Goal: Task Accomplishment & Management: Manage account settings

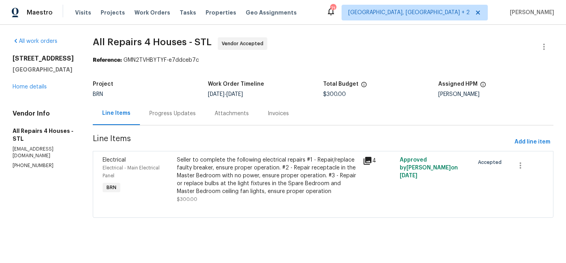
click at [172, 98] on div "Project BRN Work Order Timeline 9/22/2025 - 9/24/2025 Total Budget $300.00 Assi…" at bounding box center [323, 89] width 461 height 25
click at [163, 109] on div "Progress Updates" at bounding box center [172, 113] width 65 height 23
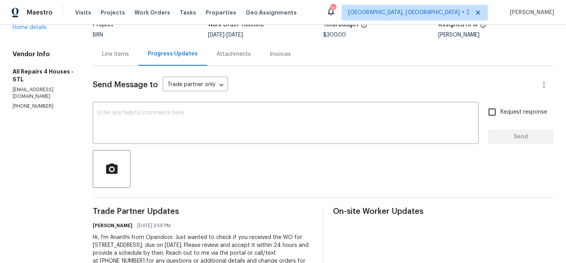
scroll to position [67, 0]
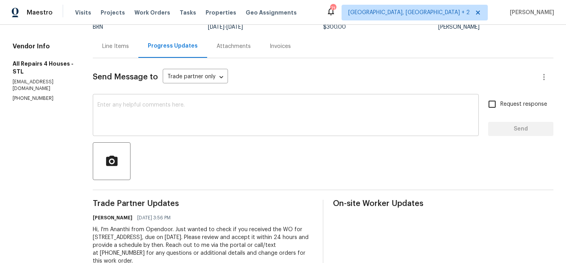
click at [155, 119] on textarea at bounding box center [286, 116] width 377 height 28
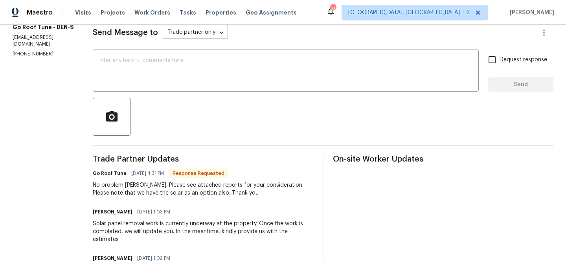
scroll to position [116, 0]
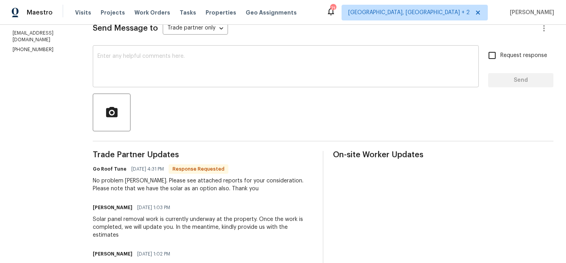
click at [133, 87] on div "x ​" at bounding box center [286, 67] width 386 height 40
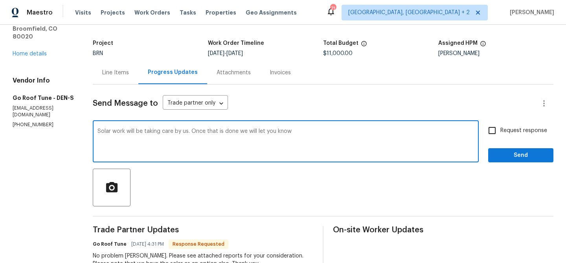
scroll to position [46, 0]
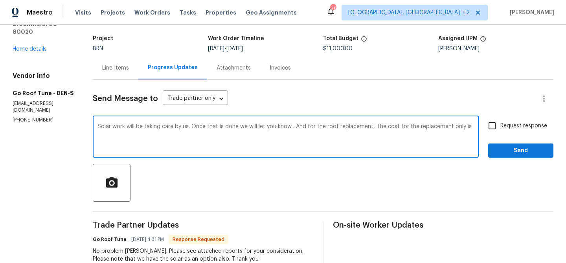
click at [305, 126] on textarea "Solar work will be taking care by us. Once that is done we will let you know . …" at bounding box center [286, 138] width 377 height 28
drag, startPoint x: 405, startPoint y: 127, endPoint x: 435, endPoint y: 126, distance: 30.3
click at [435, 126] on textarea "Solar work will be taking care by us. Once that is done we will let you know . …" at bounding box center [286, 138] width 377 height 28
drag, startPoint x: 461, startPoint y: 128, endPoint x: 203, endPoint y: 142, distance: 257.6
click at [203, 142] on textarea "Solar work will be taking care by us. Once that is done we will let you know . …" at bounding box center [286, 138] width 377 height 28
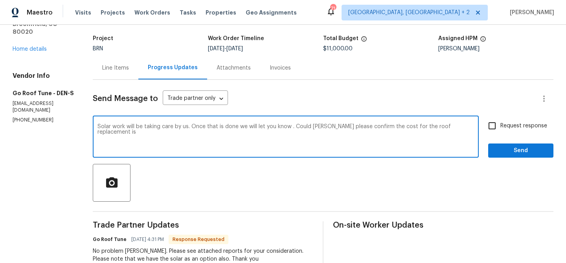
click at [403, 126] on textarea "Solar work will be taking care by us. Once that is done we will let you know . …" at bounding box center [286, 138] width 377 height 28
click at [134, 134] on textarea "Solar work will be taking care by us. Once that is done we will let you know . …" at bounding box center [286, 138] width 377 height 28
type textarea "Solar work will be taking care by us. Once that is done we will let you know . …"
click at [138, 134] on textarea "Solar work will be taking care by us. Once that is done we will let you know . …" at bounding box center [286, 138] width 377 height 28
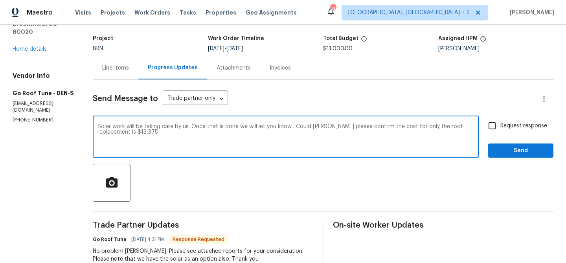
click at [138, 134] on textarea "Solar work will be taking care by us. Once that is done we will let you know . …" at bounding box center [286, 138] width 377 height 28
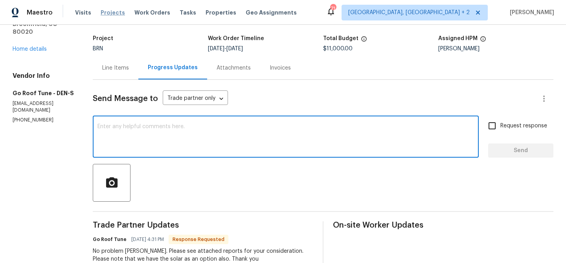
paste textarea "We will be taking care of the solar work, and once that is completed, we will l…"
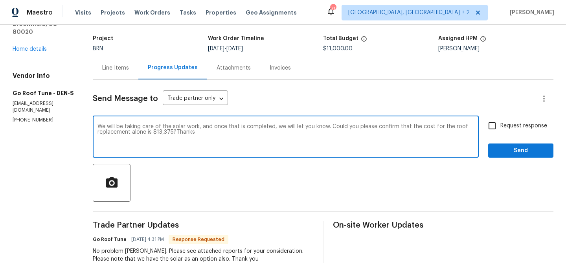
type textarea "We will be taking care of the solar work, and once that is completed, we will l…"
click at [497, 124] on input "Request response" at bounding box center [492, 126] width 17 height 17
checkbox input "true"
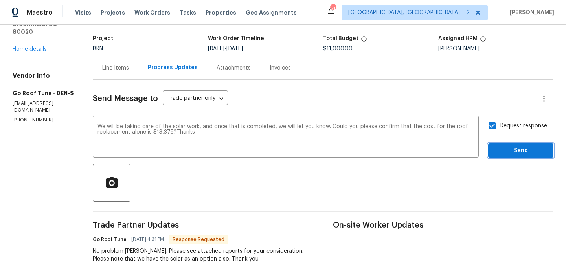
click at [497, 155] on span "Send" at bounding box center [521, 151] width 53 height 10
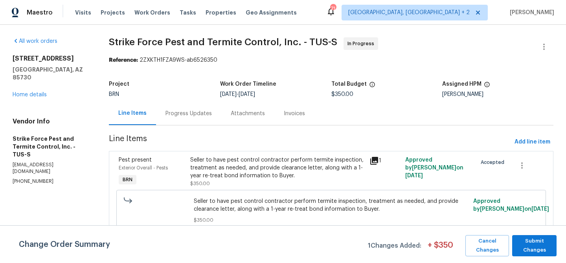
click at [184, 124] on div "Progress Updates" at bounding box center [188, 113] width 65 height 23
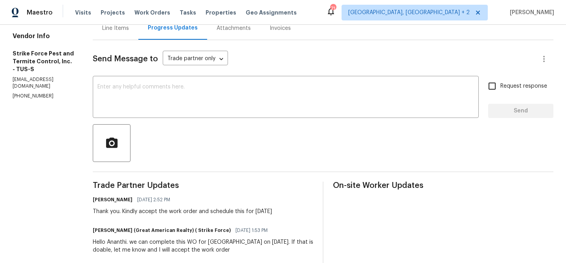
scroll to position [86, 0]
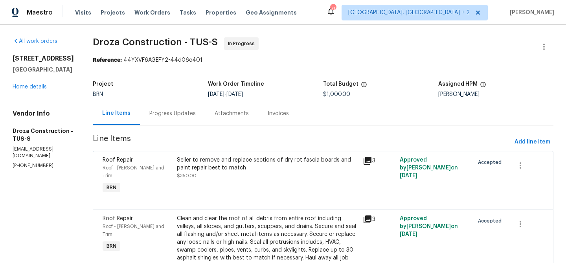
click at [186, 114] on div "Progress Updates" at bounding box center [172, 114] width 46 height 8
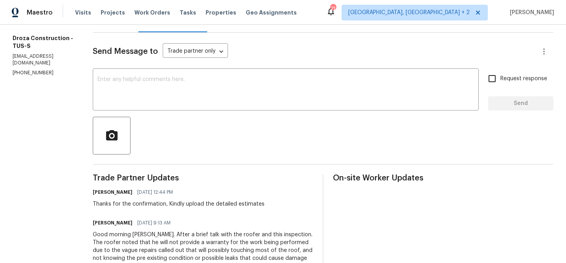
scroll to position [93, 0]
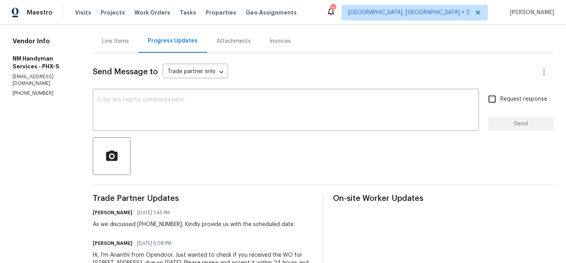
scroll to position [73, 0]
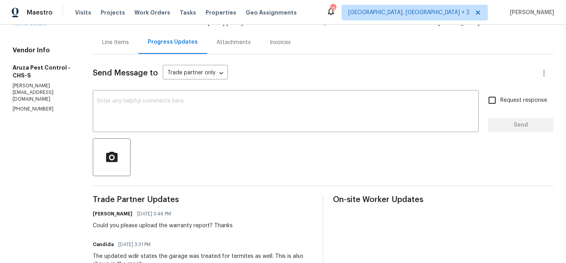
scroll to position [72, 0]
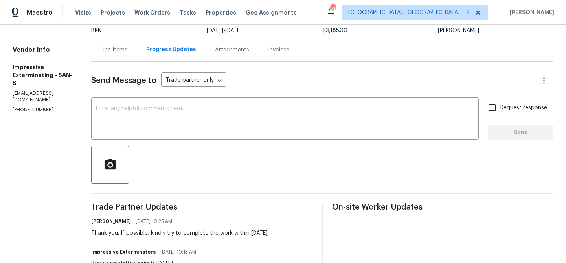
scroll to position [66, 0]
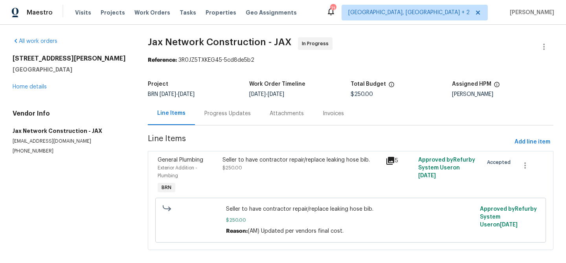
click at [204, 118] on div "Progress Updates" at bounding box center [227, 113] width 65 height 23
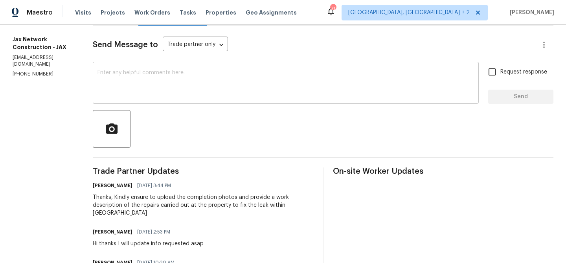
scroll to position [109, 0]
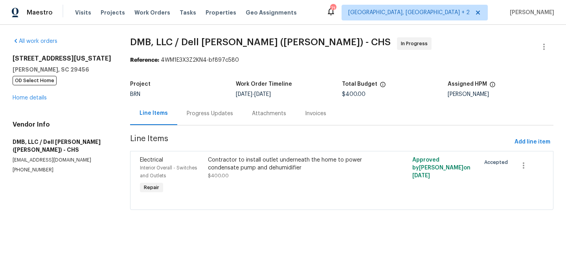
click at [191, 112] on div "Progress Updates" at bounding box center [210, 114] width 46 height 8
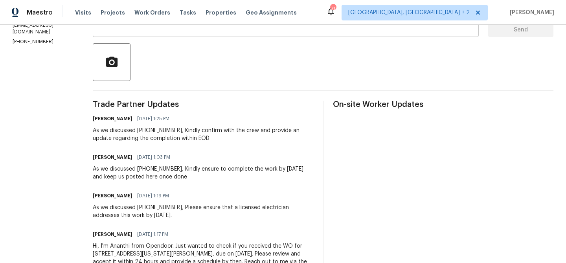
scroll to position [168, 0]
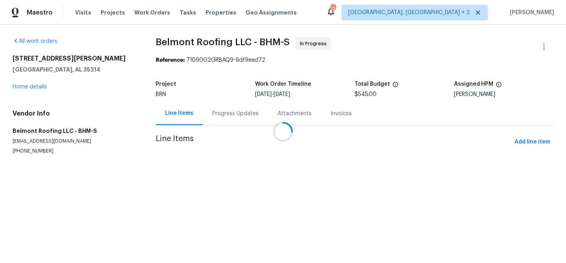
click at [205, 109] on div at bounding box center [283, 131] width 566 height 263
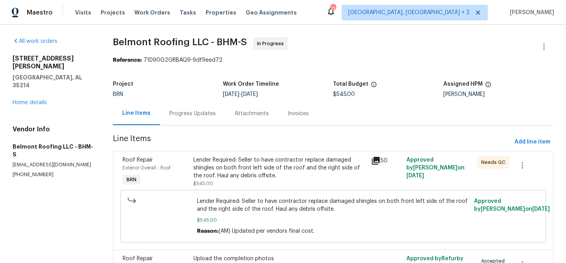
click at [203, 112] on div "Progress Updates" at bounding box center [192, 114] width 46 height 8
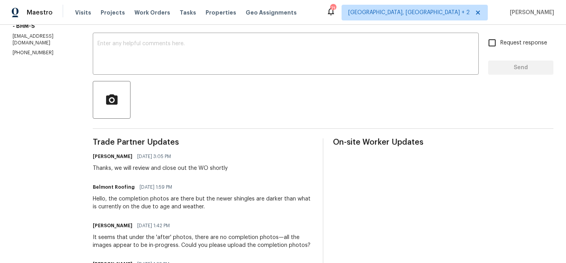
scroll to position [131, 0]
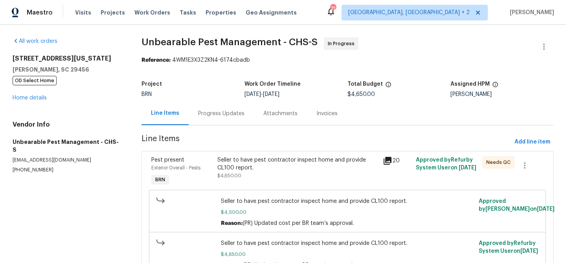
click at [211, 110] on div "Progress Updates" at bounding box center [221, 114] width 46 height 8
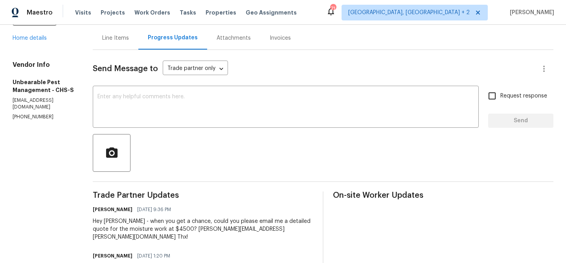
scroll to position [82, 0]
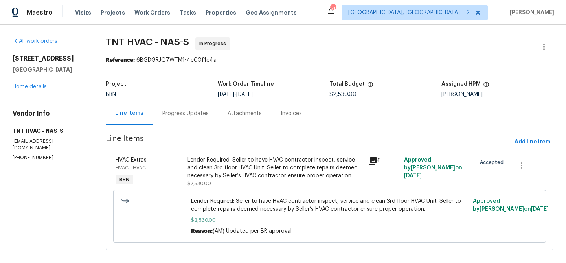
click at [212, 116] on div "Progress Updates" at bounding box center [185, 113] width 65 height 23
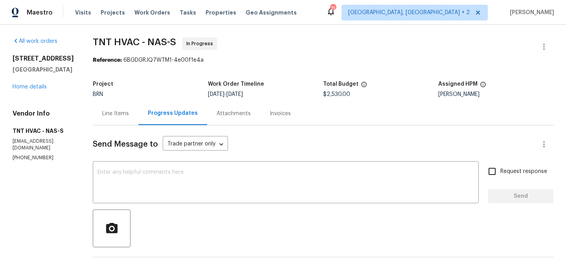
scroll to position [88, 0]
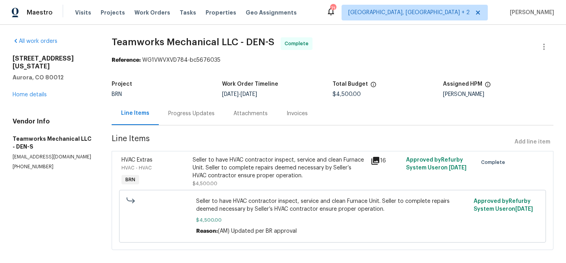
click at [27, 89] on div "[STREET_ADDRESS][US_STATE] Home details" at bounding box center [53, 77] width 80 height 44
click at [27, 90] on div "12444 E Tennessee Cir Apt A Aurora, CO 80012 Home details" at bounding box center [53, 77] width 80 height 44
click at [18, 93] on link "Home details" at bounding box center [30, 95] width 34 height 6
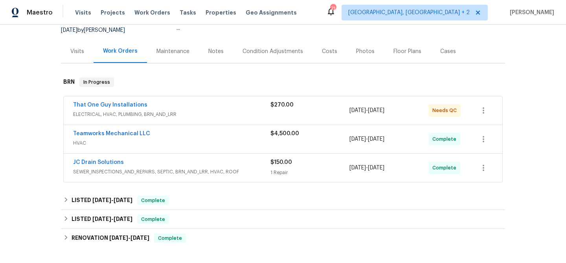
scroll to position [94, 0]
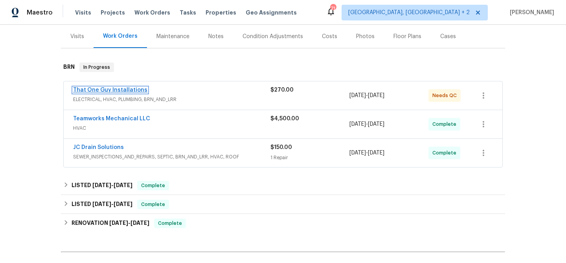
click at [111, 89] on link "That One Guy Installations" at bounding box center [110, 90] width 74 height 6
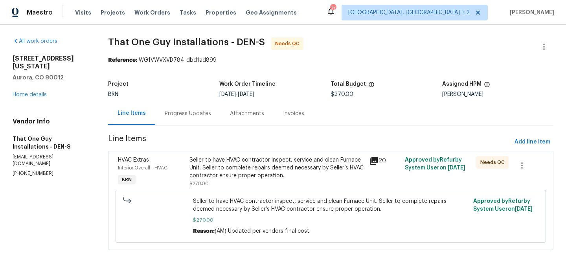
click at [191, 105] on div "Progress Updates" at bounding box center [187, 113] width 65 height 23
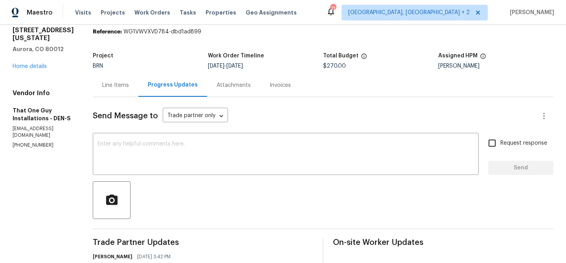
click at [99, 70] on div "Project BRN Work Order Timeline 9/15/2025 - 9/17/2025 Total Budget $270.00 Assi…" at bounding box center [323, 60] width 461 height 25
click at [102, 85] on div "Line Items" at bounding box center [115, 85] width 27 height 8
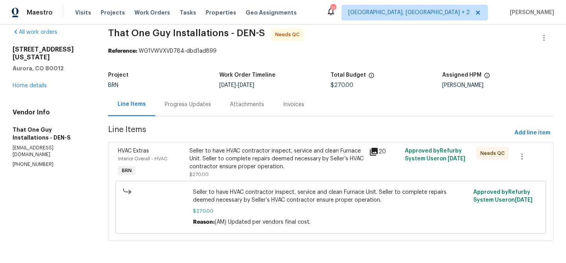
click at [253, 149] on div "Seller to have HVAC contractor inspect, service and clean Furnace Unit. Seller …" at bounding box center [277, 159] width 175 height 24
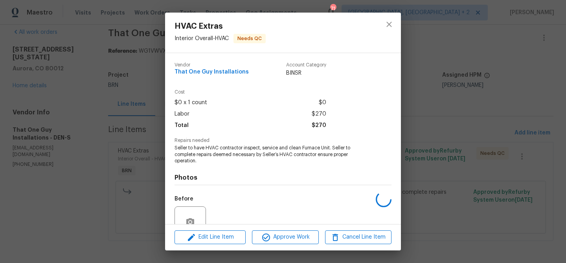
scroll to position [70, 0]
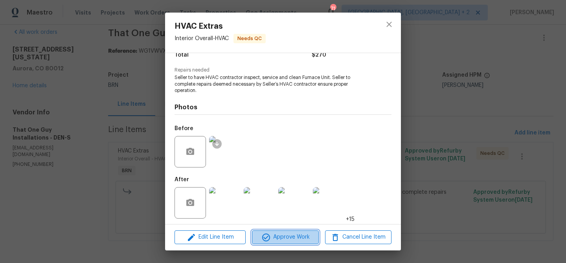
click at [278, 233] on span "Approve Work" at bounding box center [285, 237] width 62 height 10
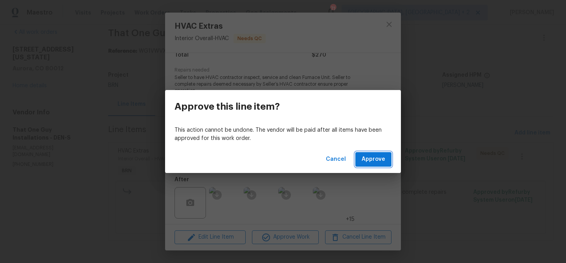
click at [365, 166] on button "Approve" at bounding box center [374, 159] width 36 height 15
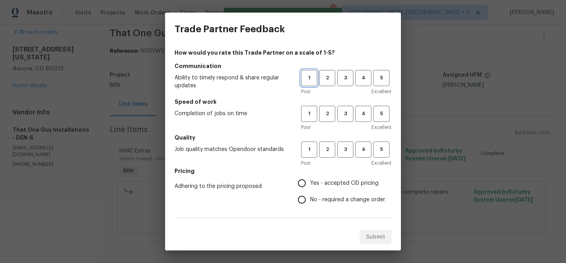
click at [311, 83] on button "1" at bounding box center [309, 78] width 16 height 16
click at [314, 113] on span "1" at bounding box center [309, 113] width 15 height 9
click at [310, 151] on span "1" at bounding box center [309, 149] width 15 height 9
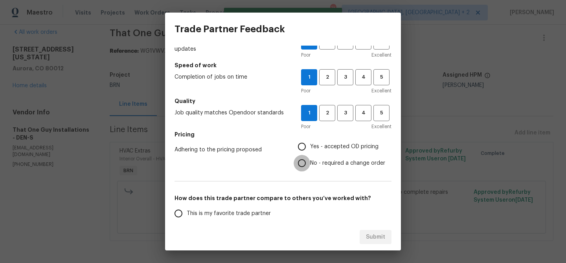
click at [305, 161] on input "No - required a change order" at bounding box center [302, 163] width 17 height 17
radio input "true"
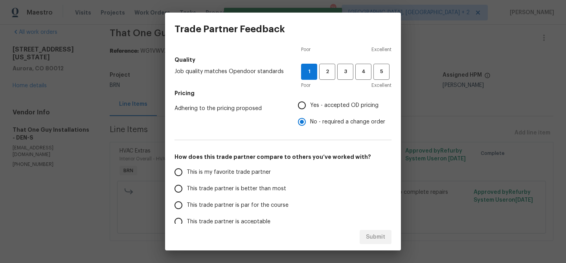
click at [206, 179] on label "This is my favorite trade partner" at bounding box center [232, 172] width 124 height 17
click at [187, 179] on input "This is my favorite trade partner" at bounding box center [178, 172] width 17 height 17
radio input "false"
click at [216, 187] on span "This trade partner is better than most" at bounding box center [236, 189] width 99 height 8
click at [187, 187] on input "This trade partner is better than most" at bounding box center [178, 189] width 17 height 17
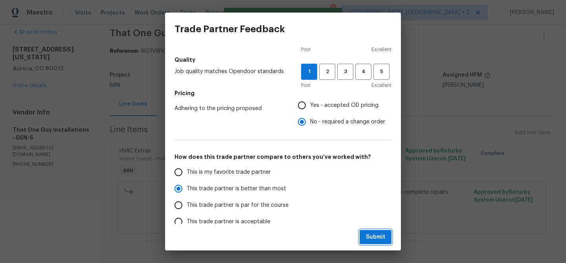
click at [373, 243] on button "Submit" at bounding box center [376, 237] width 32 height 15
radio input "true"
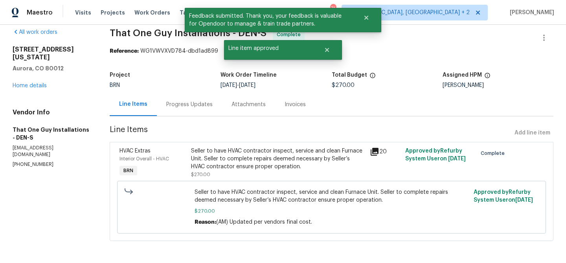
click at [167, 107] on div "Progress Updates" at bounding box center [189, 105] width 46 height 8
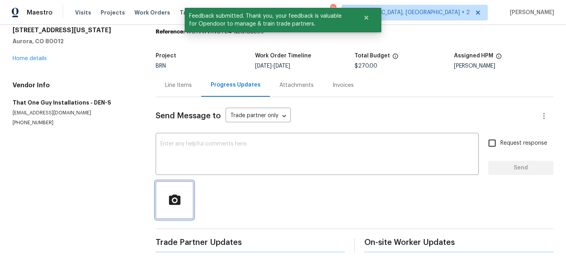
click at [184, 202] on span "button" at bounding box center [174, 200] width 25 height 14
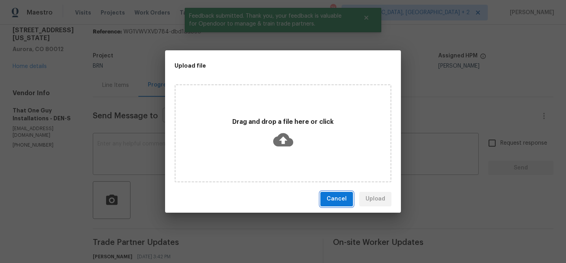
click at [324, 194] on button "Cancel" at bounding box center [337, 199] width 33 height 15
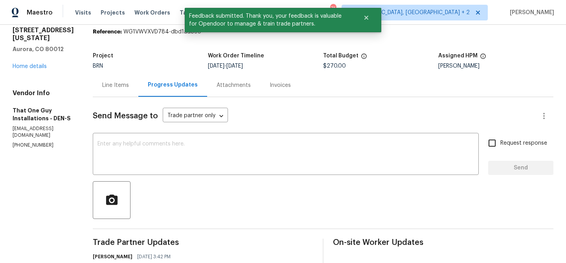
click at [177, 186] on div at bounding box center [323, 200] width 461 height 38
click at [153, 159] on textarea at bounding box center [286, 155] width 377 height 28
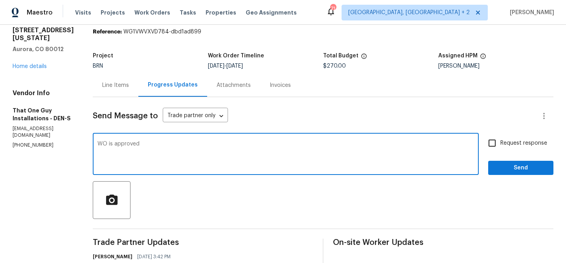
type textarea "WO is approved"
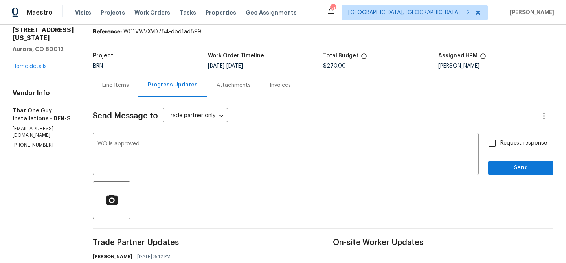
click at [513, 140] on span "Request response" at bounding box center [524, 143] width 47 height 8
click at [501, 140] on input "Request response" at bounding box center [492, 143] width 17 height 17
checkbox input "true"
click at [497, 174] on button "Send" at bounding box center [520, 168] width 65 height 15
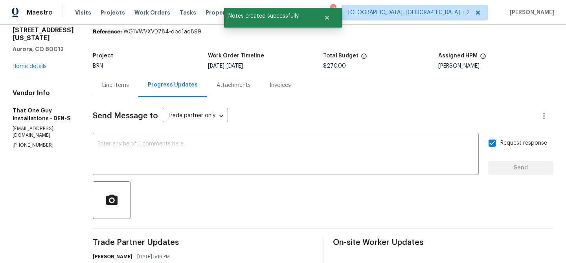
scroll to position [0, 0]
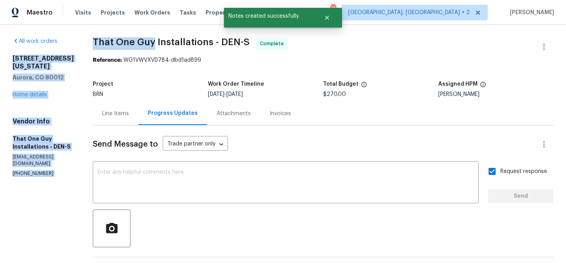
drag, startPoint x: 62, startPoint y: 46, endPoint x: 141, endPoint y: 45, distance: 79.0
click at [141, 45] on span "That One Guy Installations - DEN-S" at bounding box center [171, 41] width 157 height 9
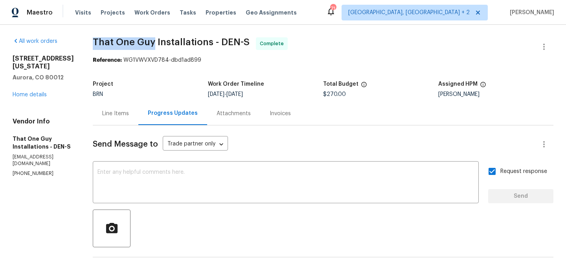
drag, startPoint x: 74, startPoint y: 44, endPoint x: 138, endPoint y: 44, distance: 64.9
copy span "That One Guy"
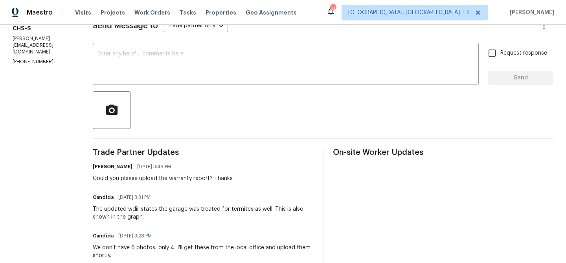
scroll to position [126, 0]
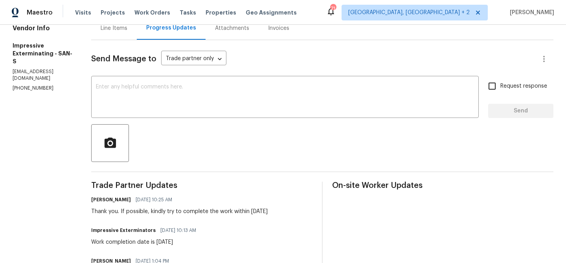
scroll to position [99, 0]
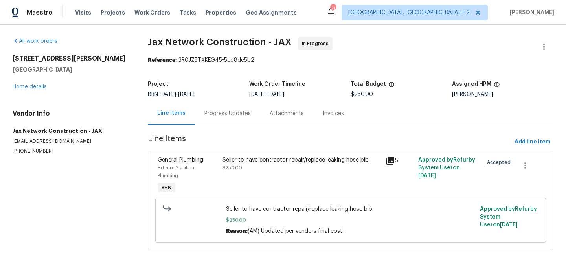
click at [210, 125] on div "Progress Updates" at bounding box center [227, 113] width 65 height 23
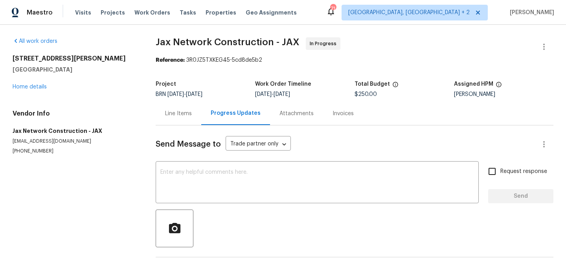
click at [210, 122] on div "Progress Updates" at bounding box center [235, 113] width 69 height 23
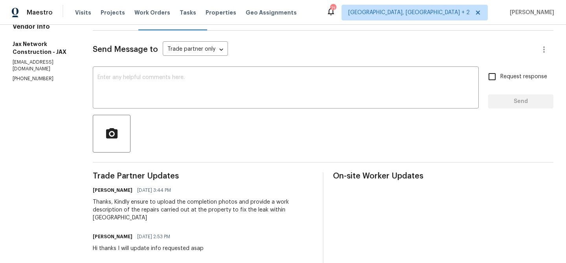
scroll to position [95, 0]
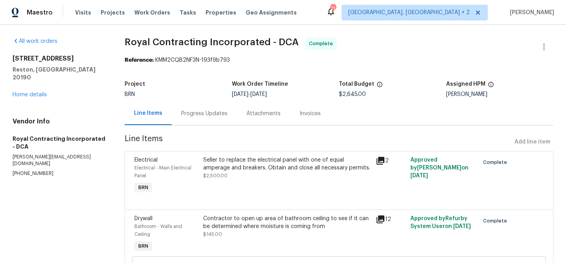
click at [320, 113] on div "Invoices" at bounding box center [310, 113] width 40 height 23
